Goal: Obtain resource: Obtain resource

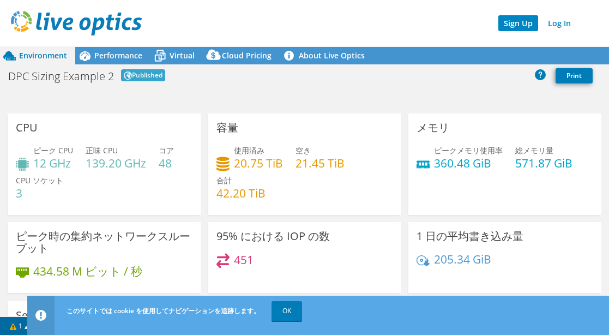
click at [517, 22] on link "Sign Up" at bounding box center [518, 23] width 40 height 16
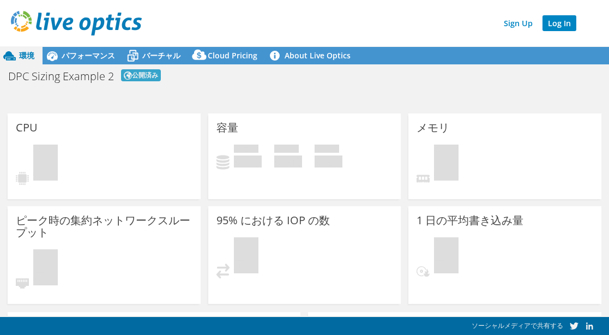
click at [558, 20] on link "Log In" at bounding box center [559, 23] width 34 height 16
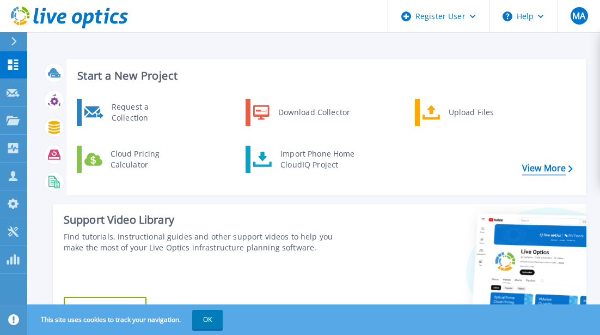
click at [550, 170] on link "View More" at bounding box center [548, 168] width 51 height 10
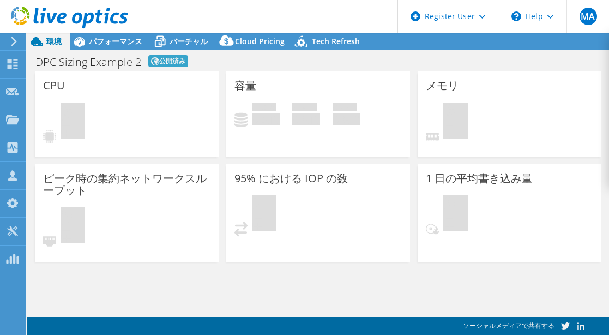
select select "[GEOGRAPHIC_DATA]"
select select "JPY"
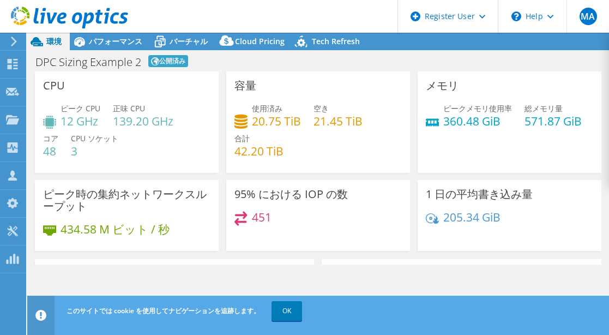
radio input "true"
radio input "false"
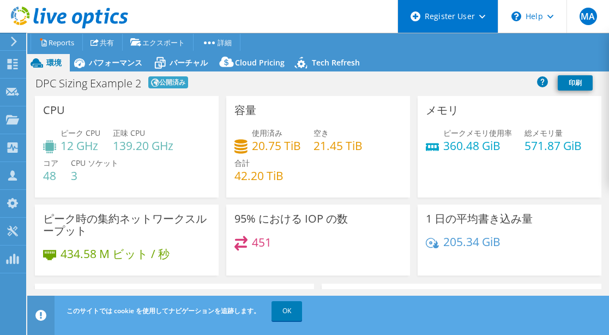
click at [472, 18] on div "Register User" at bounding box center [447, 16] width 100 height 33
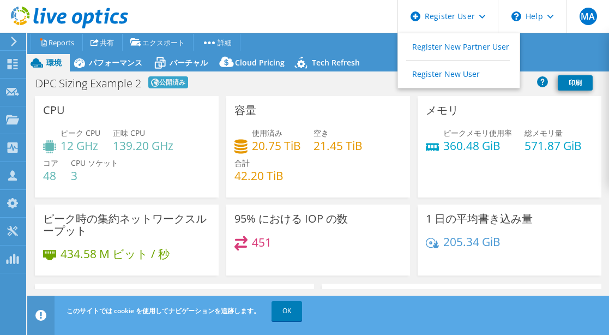
click at [343, 46] on ul "プロジェクト処置 Reports 共有 [GEOGRAPHIC_DATA] vSAN ReadyNode Sizer PSS Solution Request" at bounding box center [311, 41] width 568 height 17
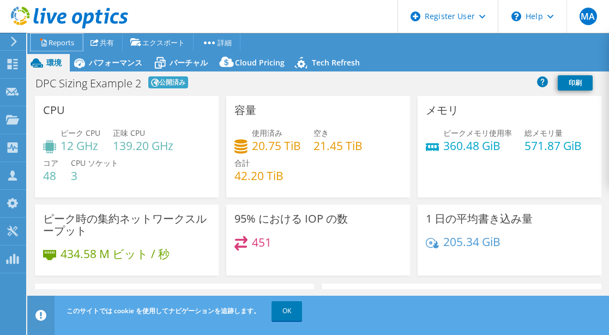
click at [54, 47] on link "Reports" at bounding box center [57, 42] width 52 height 17
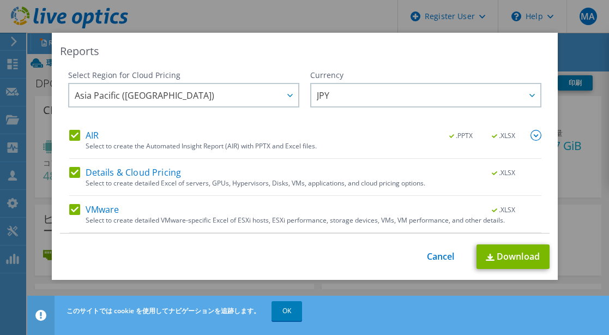
click at [317, 14] on div "Reports Select Region for Cloud Pricing Asia Pacific ([GEOGRAPHIC_DATA]) [GEOGR…" at bounding box center [304, 167] width 609 height 335
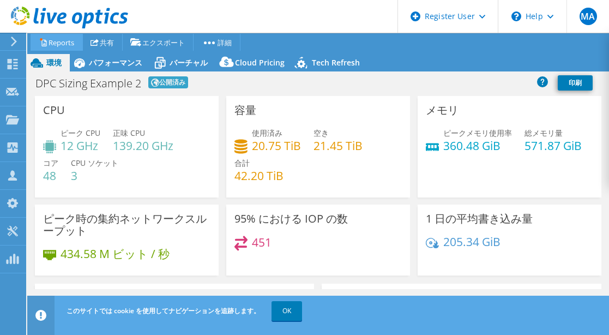
click at [48, 41] on link "Reports" at bounding box center [57, 42] width 52 height 17
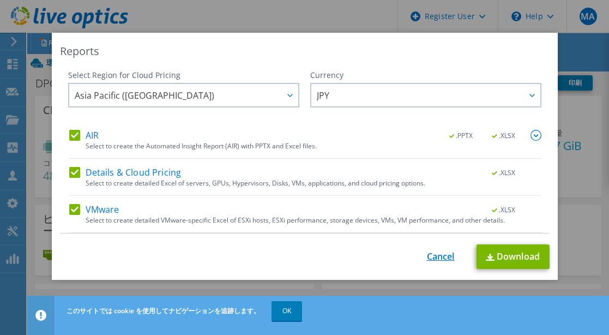
click at [429, 252] on link "Cancel" at bounding box center [441, 256] width 28 height 10
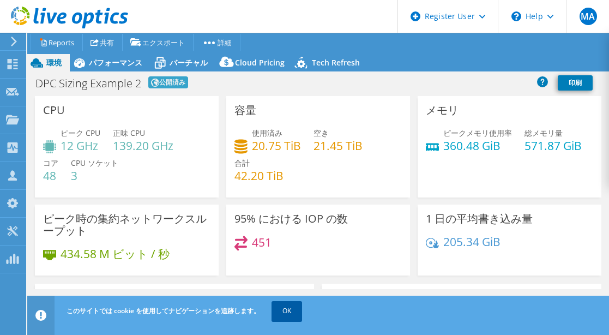
click at [283, 313] on link "OK" at bounding box center [286, 311] width 31 height 20
